Goal: Check status: Check status

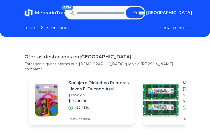
click at [105, 13] on input "text" at bounding box center [100, 12] width 47 height 11
click at [171, 15] on span "[GEOGRAPHIC_DATA]" at bounding box center [170, 13] width 46 height 6
click at [0, 0] on span "[GEOGRAPHIC_DATA]" at bounding box center [0, 0] width 0 height 0
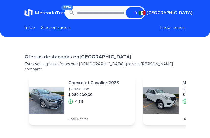
click at [102, 11] on input "text" at bounding box center [100, 12] width 47 height 11
click at [131, 11] on button "submit" at bounding box center [135, 12] width 18 height 11
type input "**********"
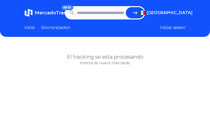
click at [100, 18] on input "text" at bounding box center [100, 12] width 47 height 11
click at [97, 11] on input "text" at bounding box center [100, 12] width 47 height 11
click at [88, 14] on input "text" at bounding box center [100, 12] width 47 height 11
click at [26, 29] on link "Inicio" at bounding box center [30, 28] width 10 height 6
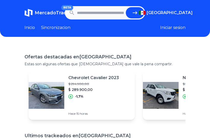
click at [97, 11] on input "text" at bounding box center [100, 12] width 47 height 11
click at [91, 12] on input "text" at bounding box center [100, 12] width 47 height 11
paste input "**********"
click at [134, 13] on icon "submit" at bounding box center [135, 13] width 6 height 6
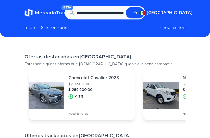
type input "**********"
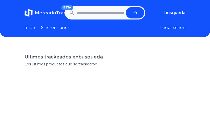
click at [101, 14] on input "text" at bounding box center [100, 12] width 47 height 11
click at [98, 14] on input "text" at bounding box center [100, 12] width 47 height 11
paste input "**********"
click at [131, 13] on button "submit" at bounding box center [135, 12] width 18 height 11
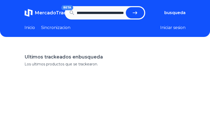
type input "**********"
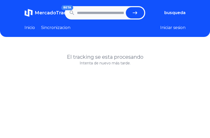
click at [178, 13] on span "busqueda" at bounding box center [175, 13] width 21 height 6
click at [182, 12] on span "busqueda" at bounding box center [175, 13] width 21 height 6
click at [0, 0] on span "[GEOGRAPHIC_DATA]" at bounding box center [0, 0] width 0 height 0
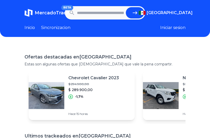
click at [138, 11] on icon "submit" at bounding box center [135, 13] width 6 height 6
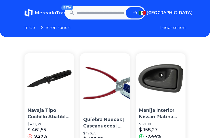
click at [116, 14] on input "text" at bounding box center [100, 12] width 47 height 11
click at [104, 13] on input "text" at bounding box center [100, 12] width 47 height 11
click at [90, 13] on input "text" at bounding box center [100, 12] width 47 height 11
type input "*"
type input "**********"
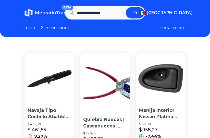
click at [134, 12] on icon "submit" at bounding box center [135, 13] width 6 height 6
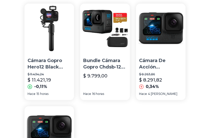
scroll to position [43, 0]
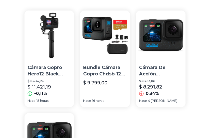
click at [174, 70] on p "Cámara De Acción Impermeable Gopro Hero12 Black 5.3k60 Ultra" at bounding box center [160, 70] width 43 height 13
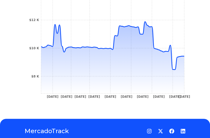
scroll to position [248, 0]
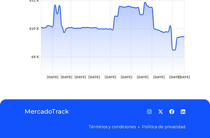
click at [173, 48] on icon at bounding box center [112, 26] width 143 height 48
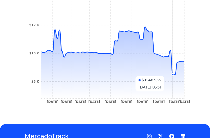
click at [174, 74] on circle at bounding box center [173, 74] width 2 height 2
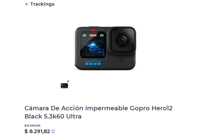
scroll to position [0, 0]
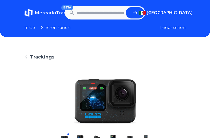
click at [27, 57] on icon at bounding box center [27, 56] width 5 height 5
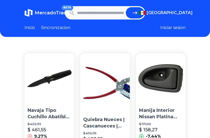
click at [108, 14] on input "text" at bounding box center [100, 12] width 47 height 11
click at [101, 12] on input "text" at bounding box center [100, 12] width 47 height 11
type input "**********"
click at [137, 13] on icon "submit" at bounding box center [135, 12] width 5 height 3
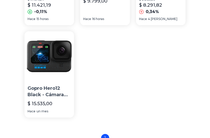
scroll to position [159, 0]
